Goal: Find specific page/section: Find specific page/section

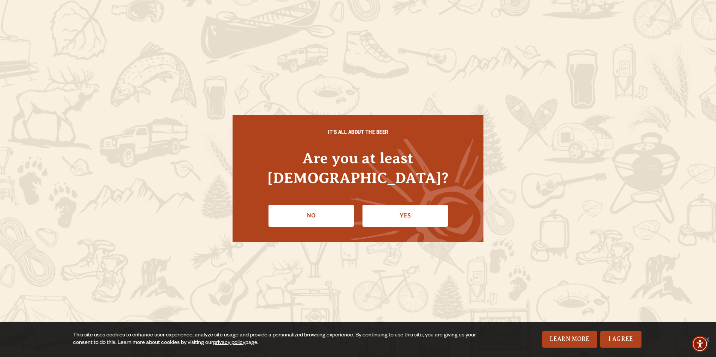
click at [398, 205] on link "Yes" at bounding box center [405, 216] width 85 height 22
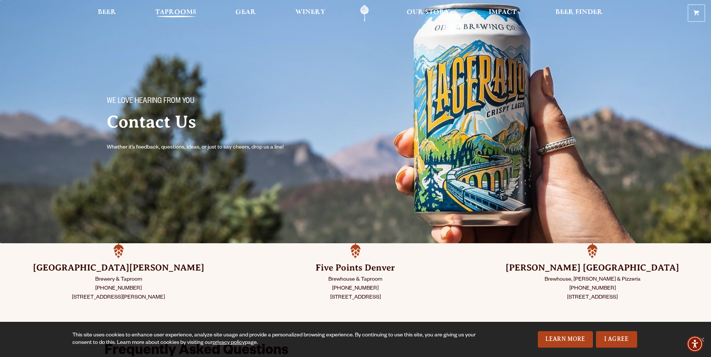
click at [171, 11] on span "Taprooms" at bounding box center [175, 12] width 41 height 6
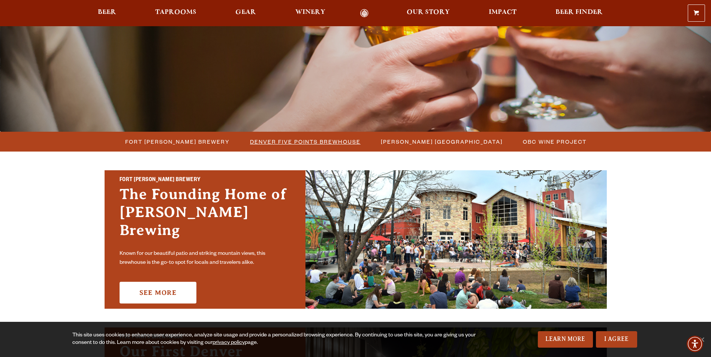
scroll to position [112, 0]
click at [265, 139] on span "Denver Five Points Brewhouse" at bounding box center [305, 141] width 111 height 11
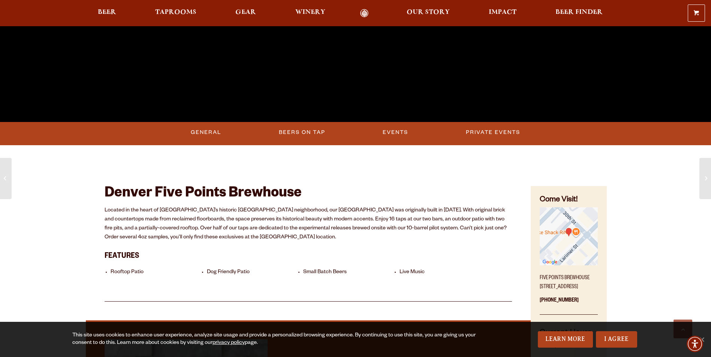
scroll to position [262, 0]
